Goal: Information Seeking & Learning: Learn about a topic

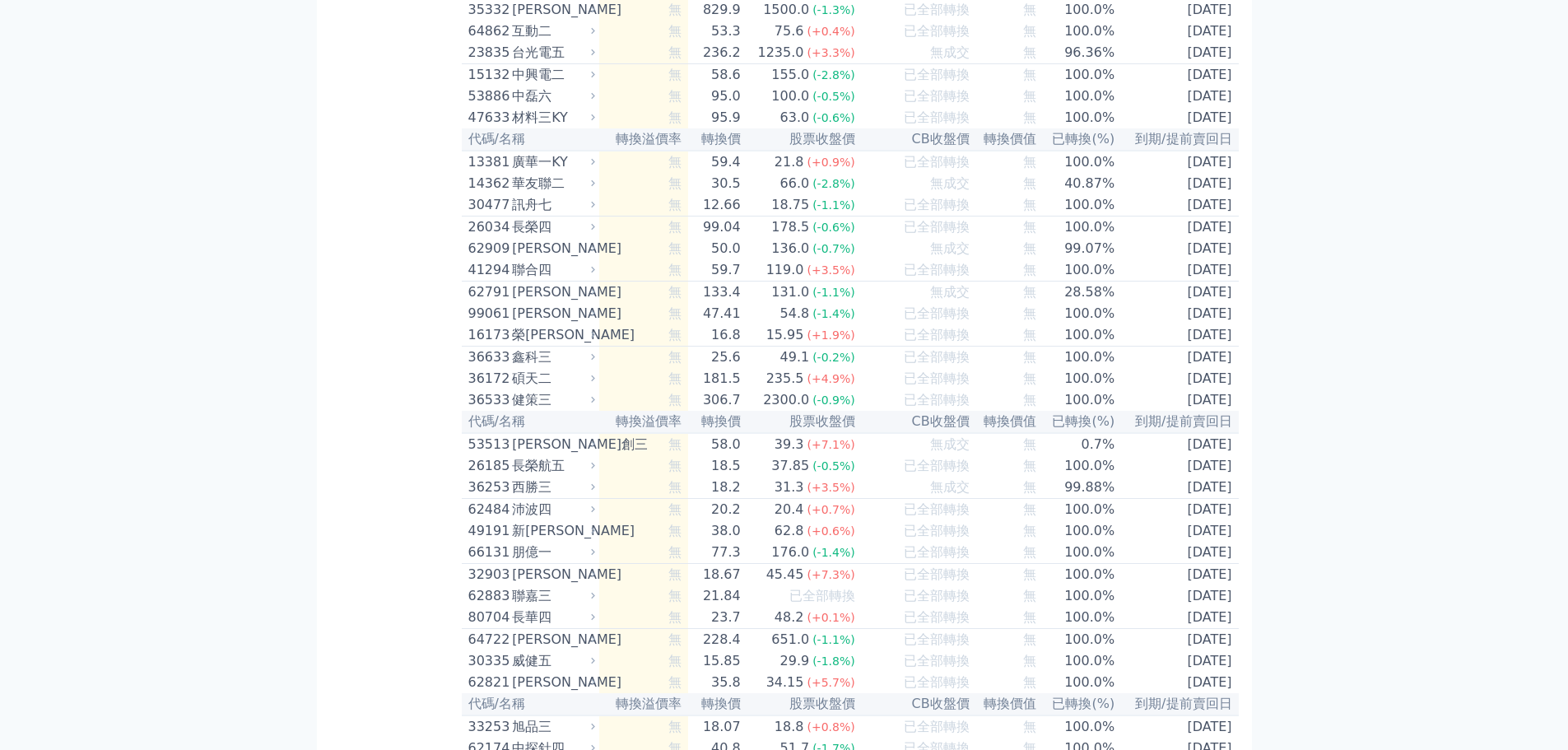
scroll to position [8168, 0]
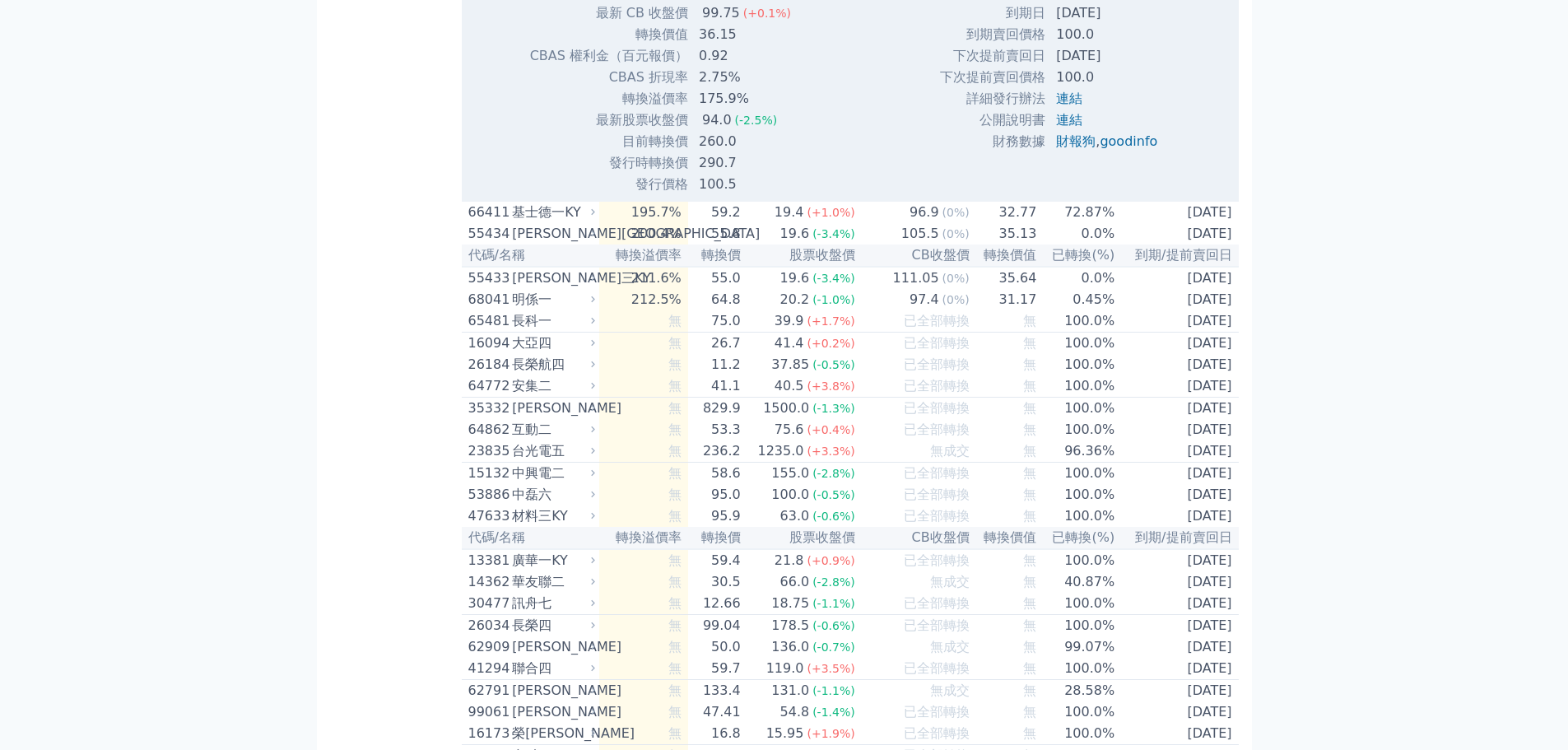
scroll to position [8416, 0]
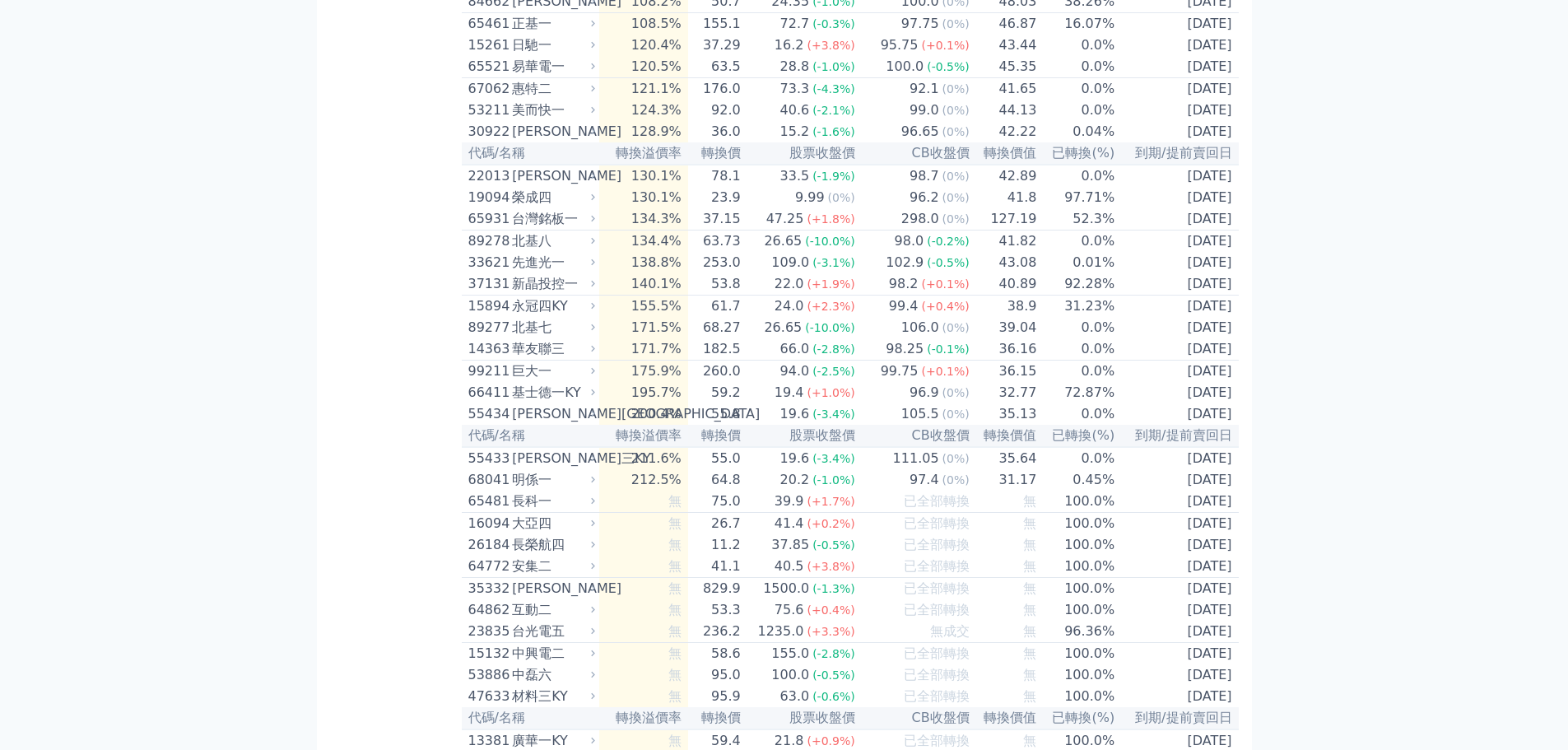
scroll to position [7593, 0]
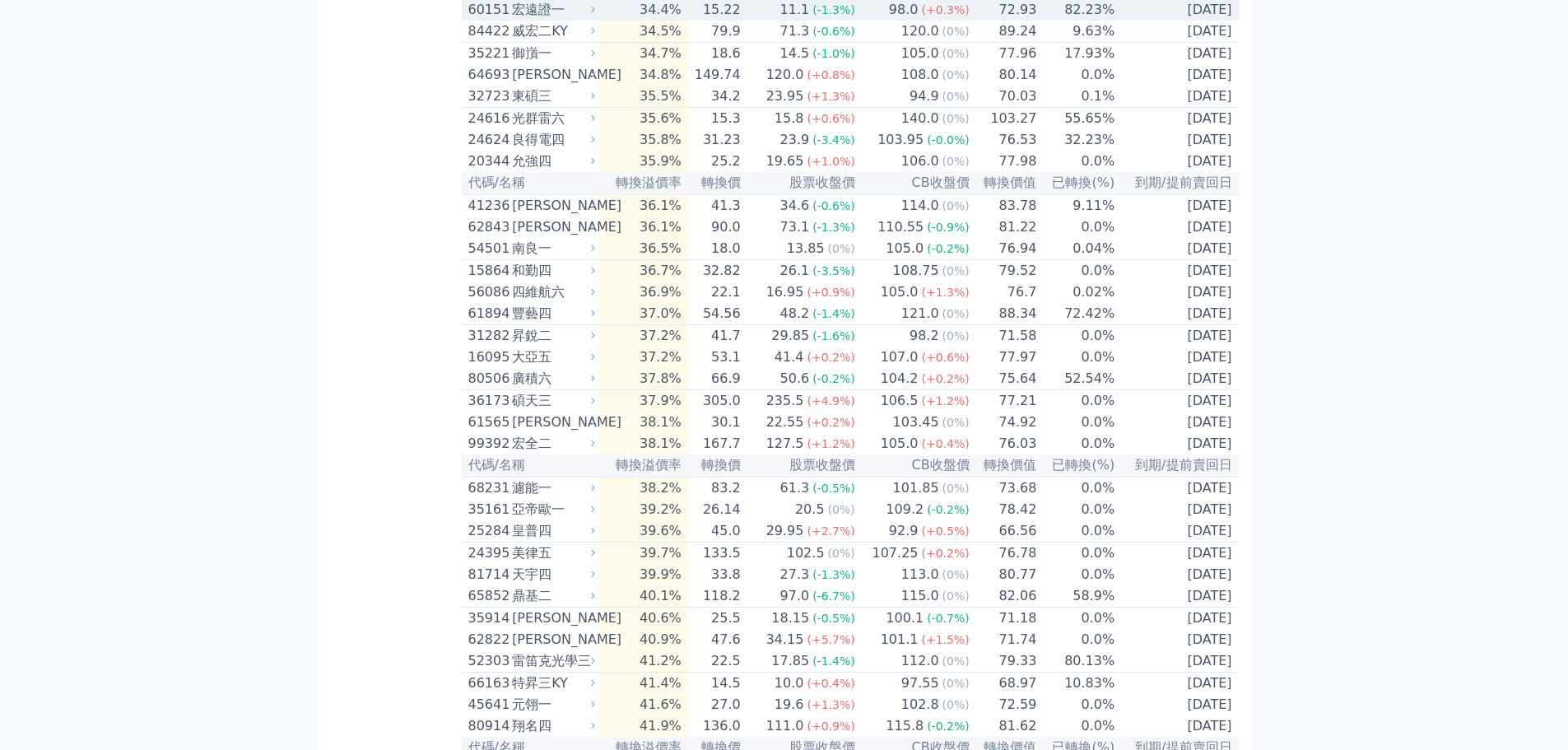
scroll to position [5041, 0]
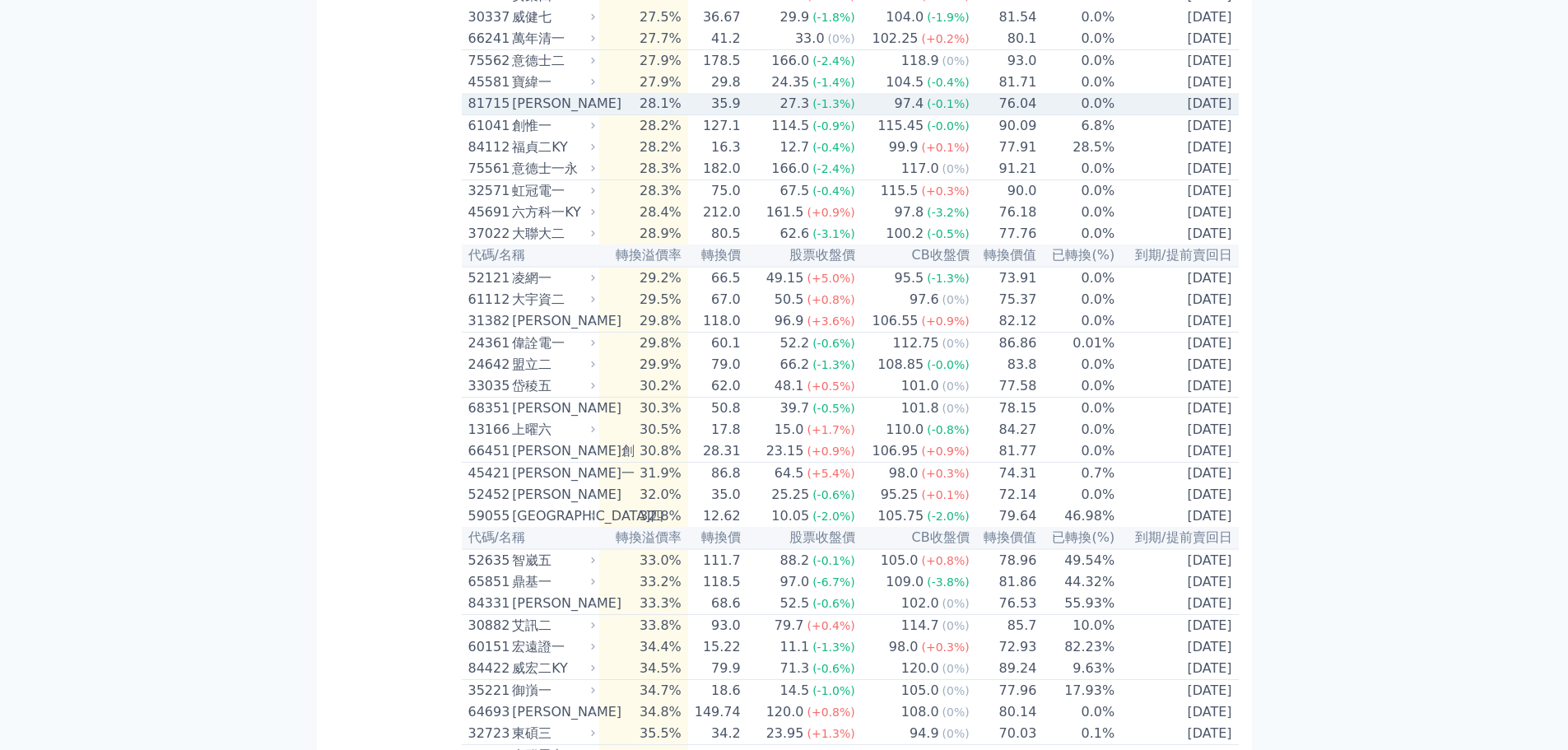
scroll to position [4383, 0]
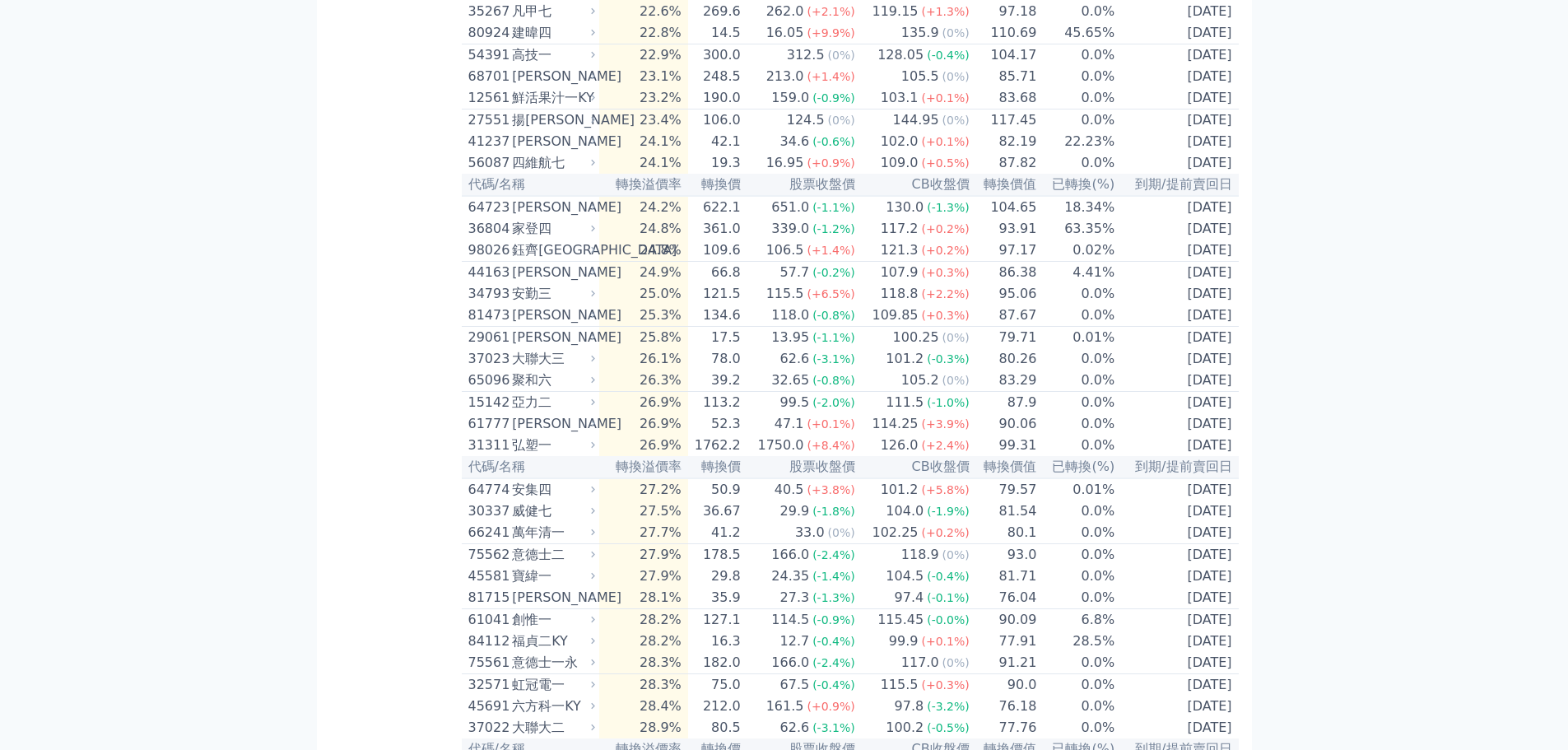
scroll to position [3888, 0]
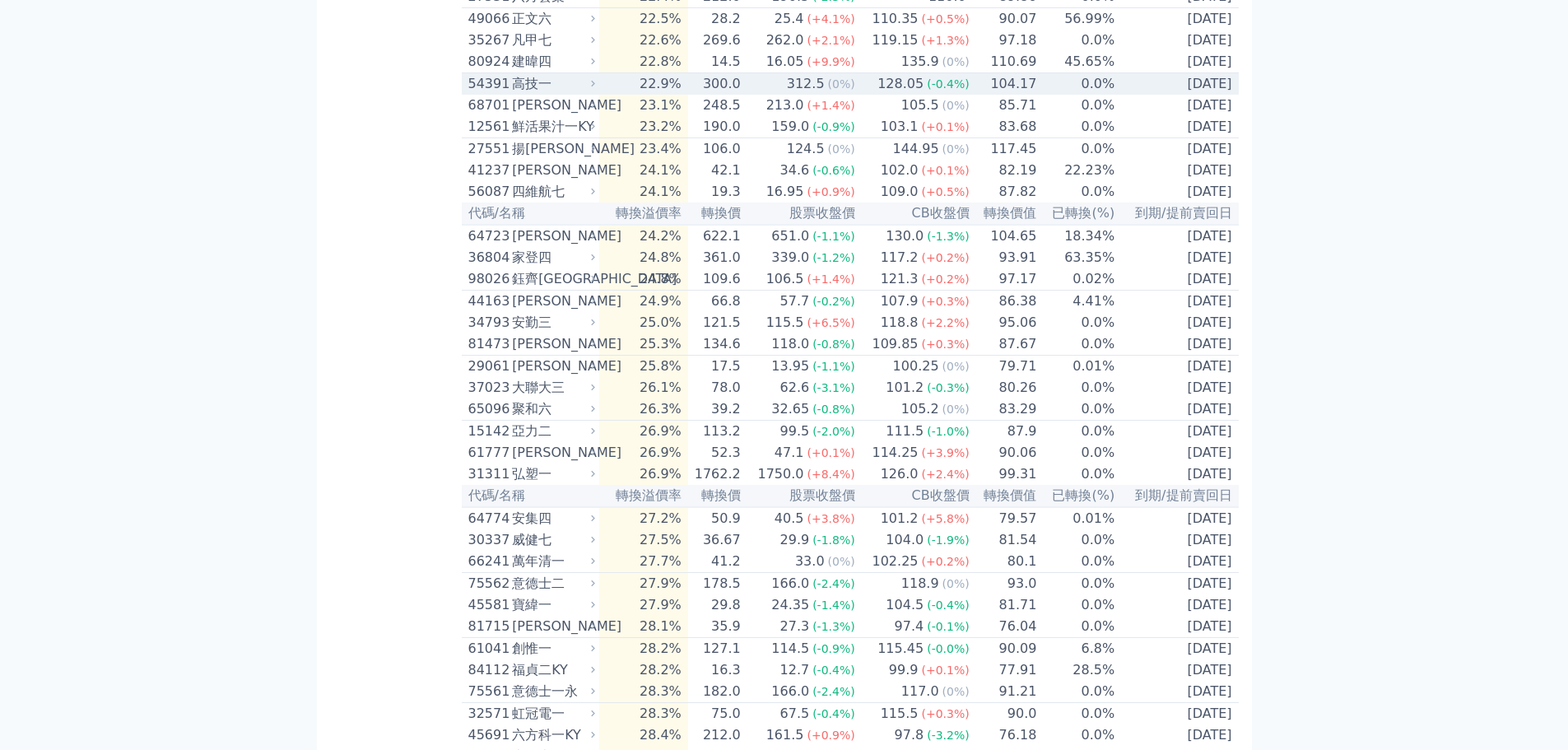
click at [908, 93] on div "128.05" at bounding box center [900, 83] width 53 height 20
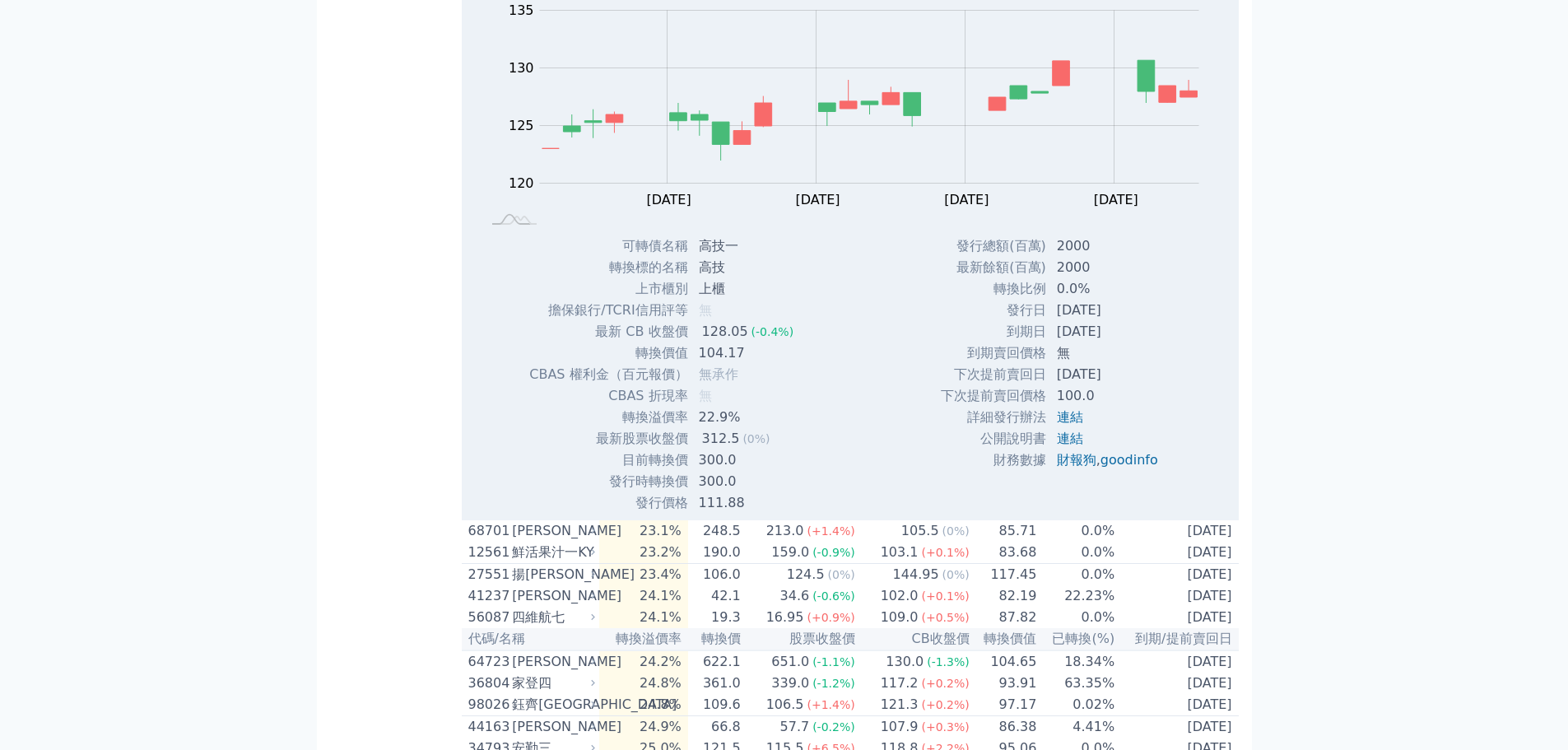
scroll to position [3971, 0]
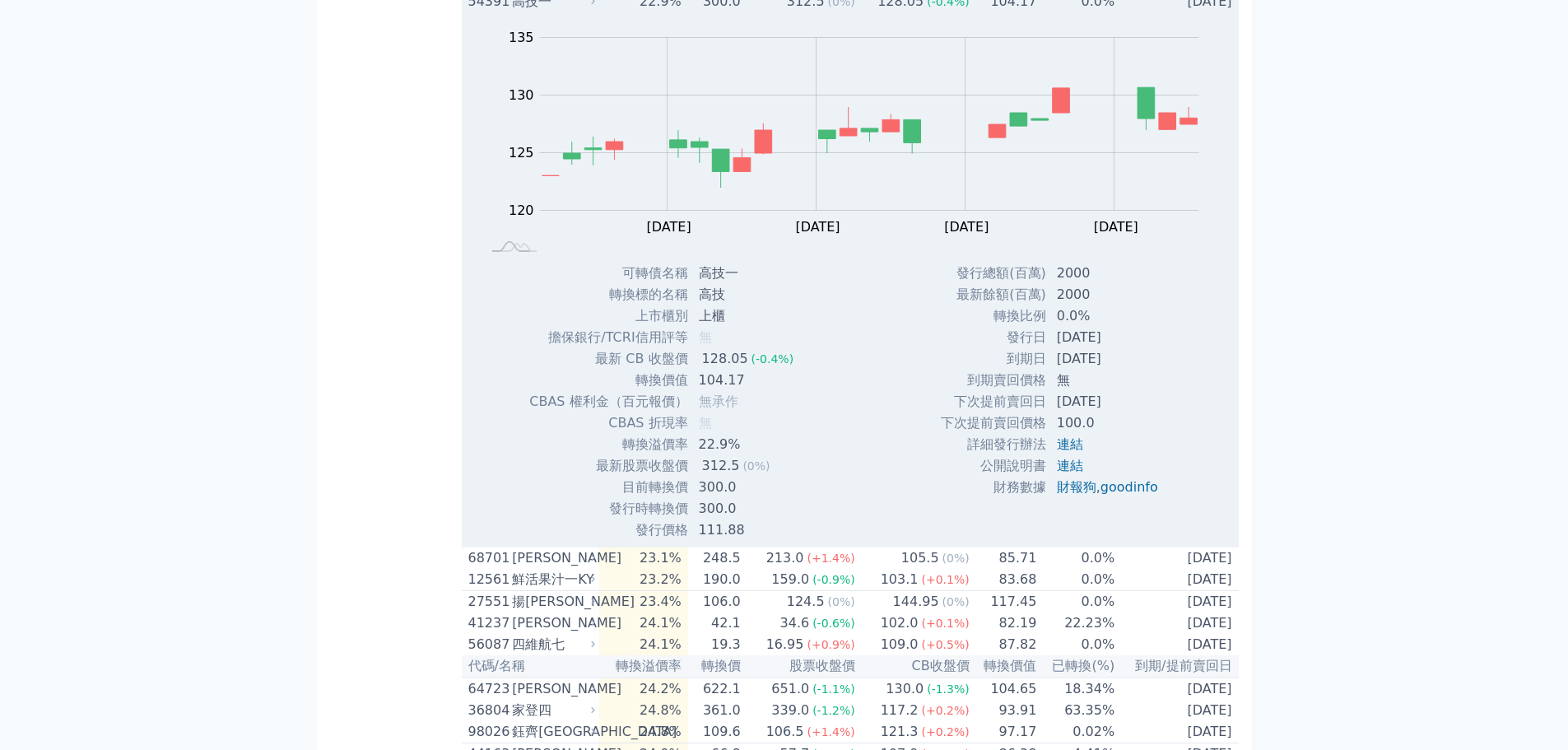
click at [592, 12] on div "高技一" at bounding box center [552, 1] width 80 height 20
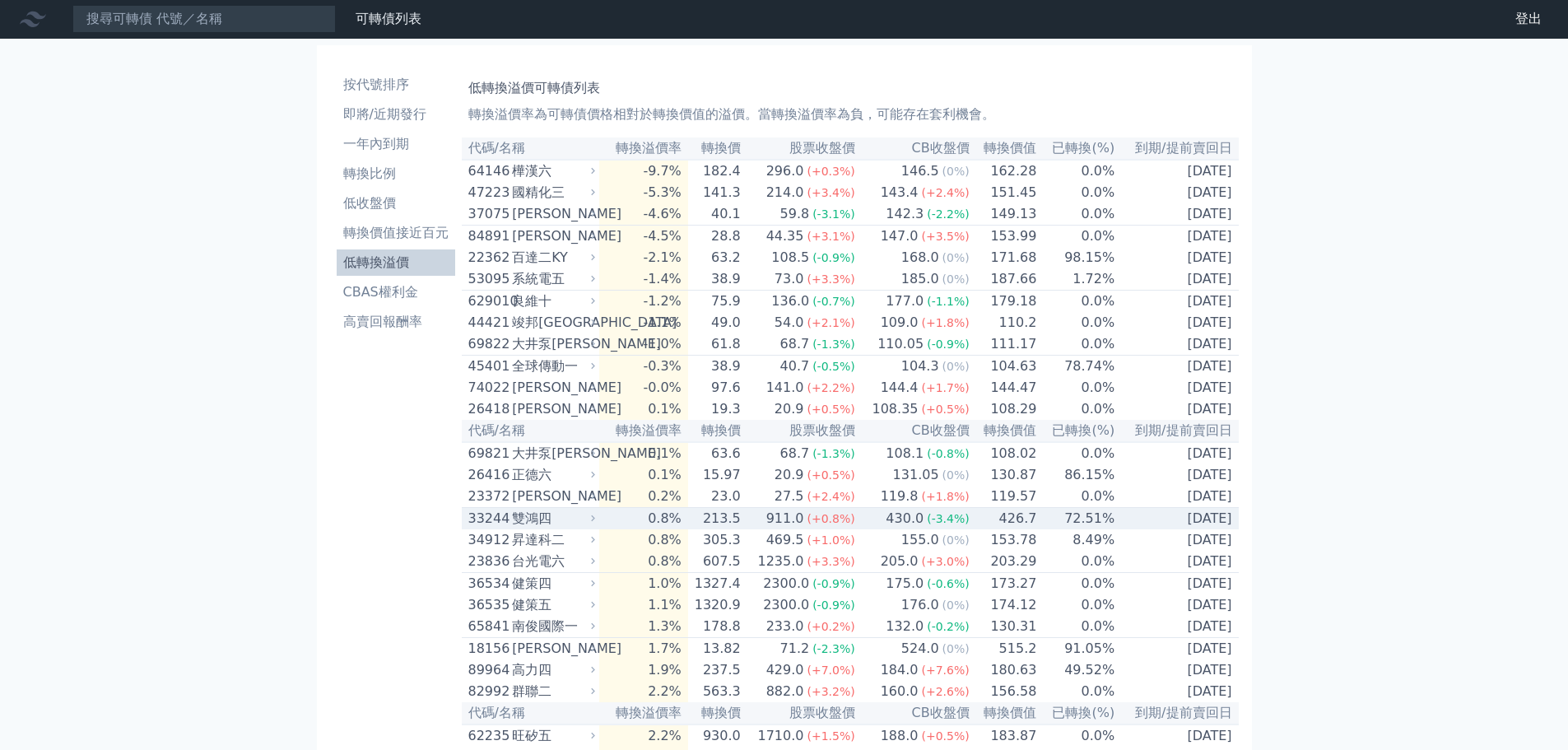
scroll to position [0, 0]
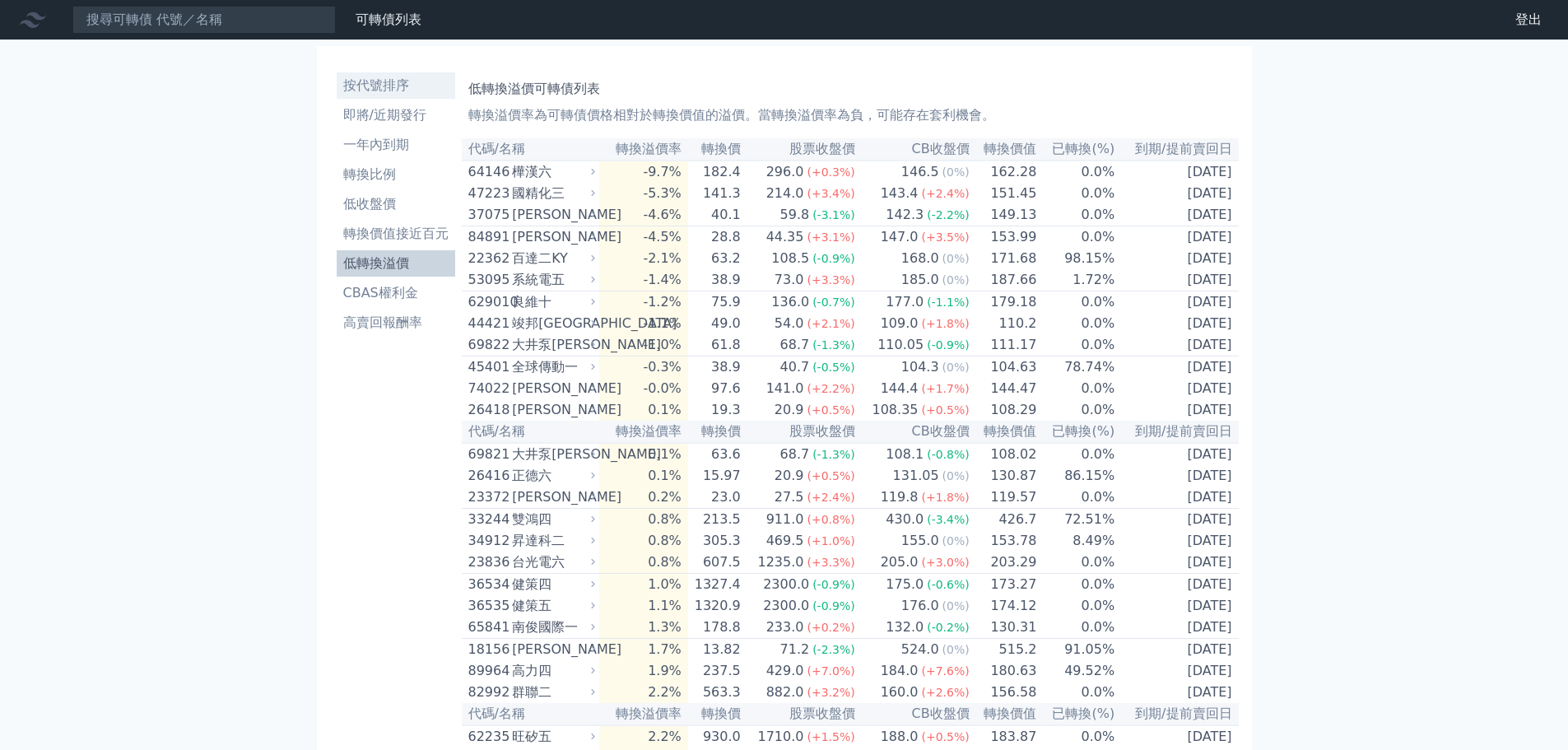
click at [378, 93] on li "按代號排序" at bounding box center [396, 85] width 119 height 20
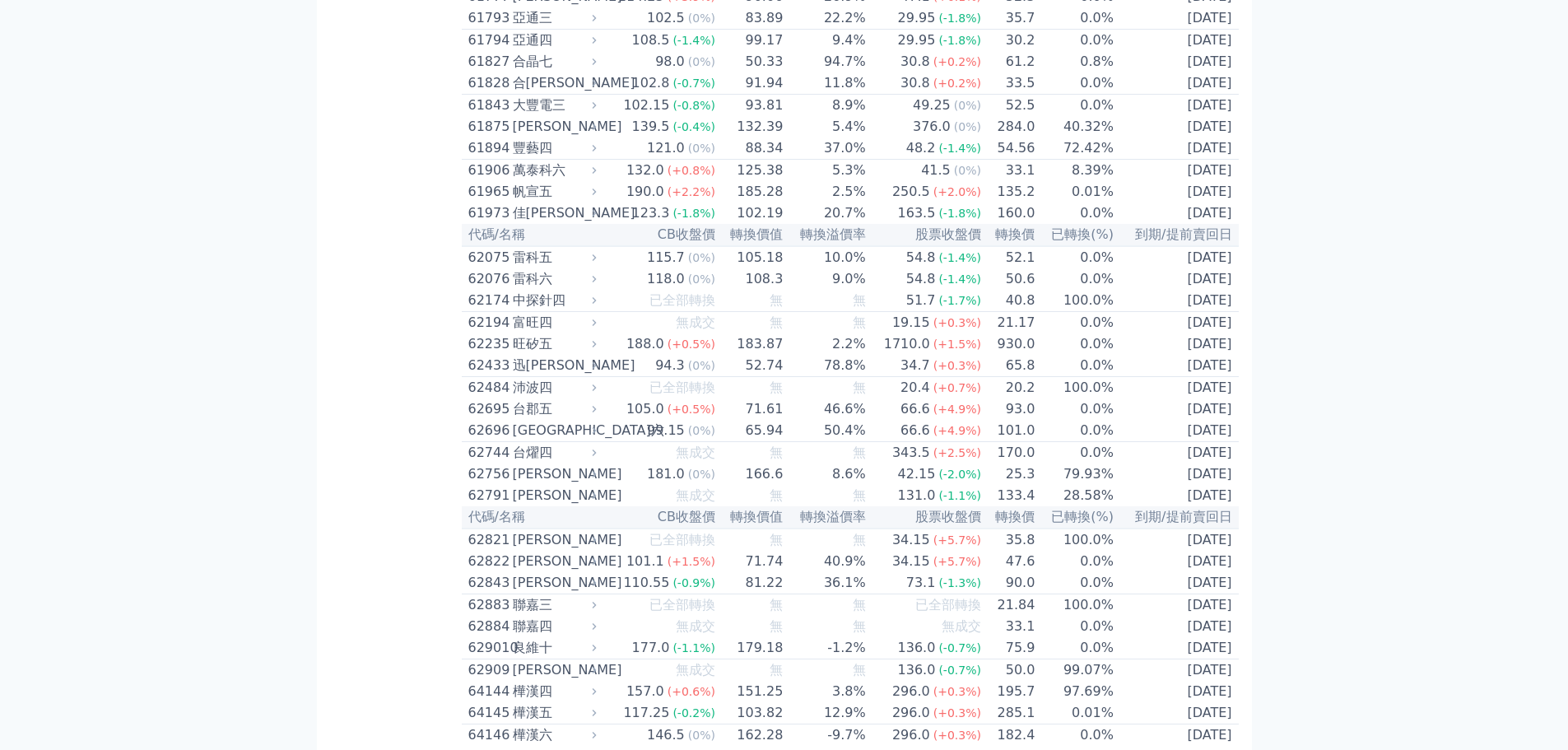
scroll to position [6173, 0]
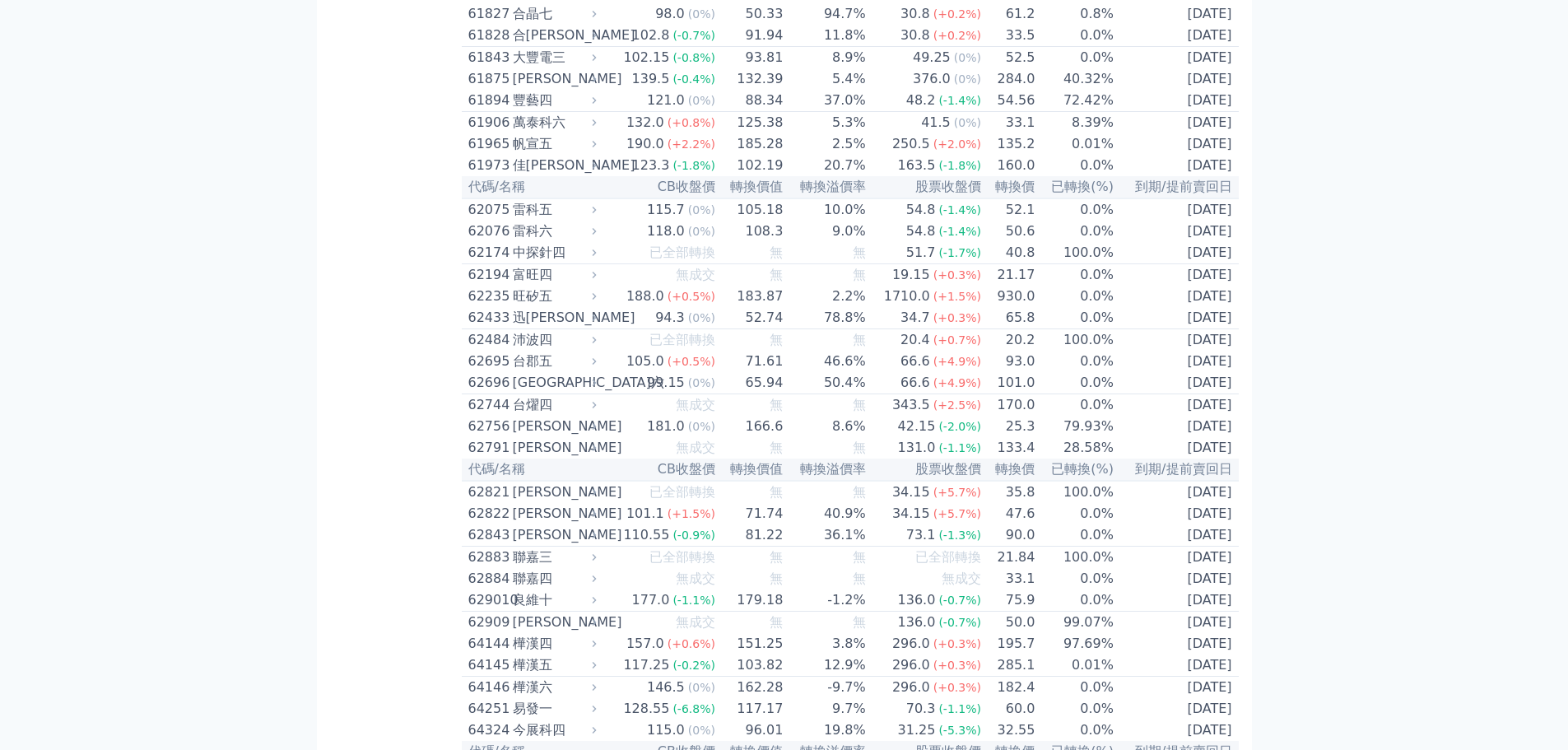
scroll to position [6091, 0]
